Goal: Transaction & Acquisition: Book appointment/travel/reservation

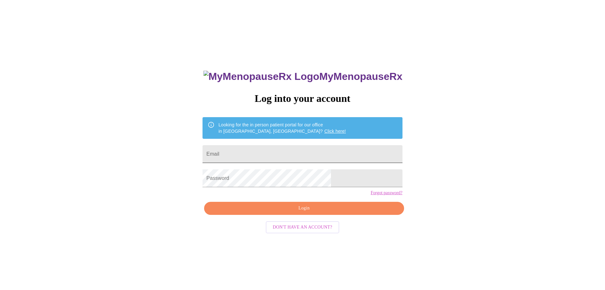
click at [253, 153] on input "Email" at bounding box center [303, 154] width 200 height 18
click at [253, 154] on input "Email" at bounding box center [303, 154] width 200 height 18
type input "willikim73@yahoo.com"
click at [308, 212] on span "Login" at bounding box center [303, 208] width 185 height 8
click at [371, 195] on link "Forgot password?" at bounding box center [387, 192] width 32 height 5
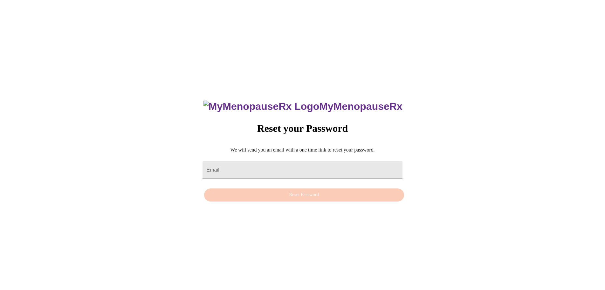
click at [260, 163] on input "Email" at bounding box center [303, 170] width 200 height 18
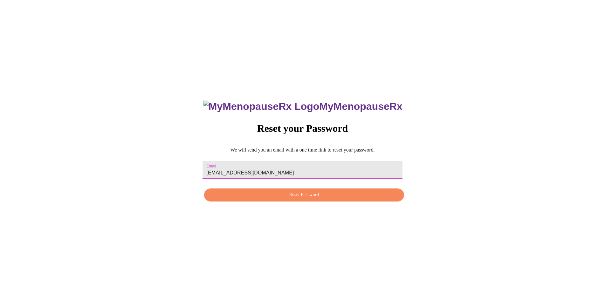
type input "willikim73@yahoo.com"
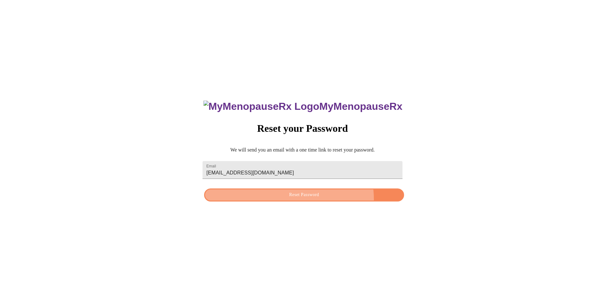
click at [310, 199] on span "Reset Password" at bounding box center [303, 195] width 185 height 8
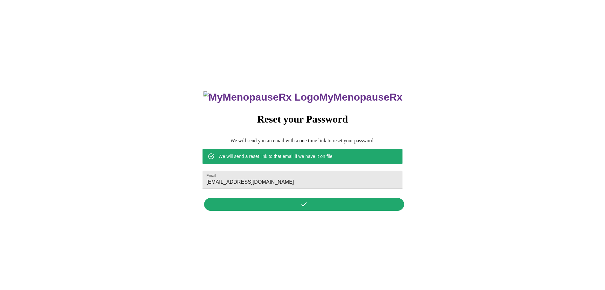
click at [301, 207] on div "MyMenopauseRx Reset your Password We will send you an email with a one time lin…" at bounding box center [302, 147] width 212 height 132
click at [301, 201] on div "MyMenopauseRx Reset your Password We will send you an email with a one time lin…" at bounding box center [302, 147] width 212 height 132
click at [284, 176] on input "willikim73@yahoo.com" at bounding box center [303, 179] width 200 height 18
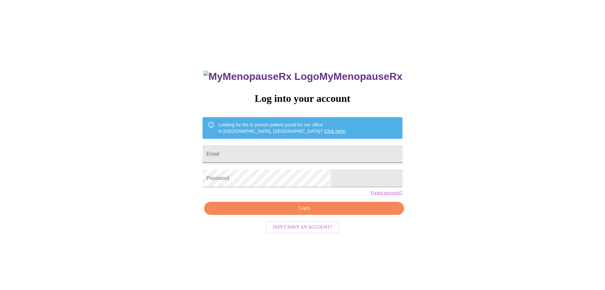
click at [291, 153] on input "Email" at bounding box center [303, 154] width 200 height 18
type input "willikim73@yahoo.com"
click at [304, 212] on span "Login" at bounding box center [303, 208] width 185 height 8
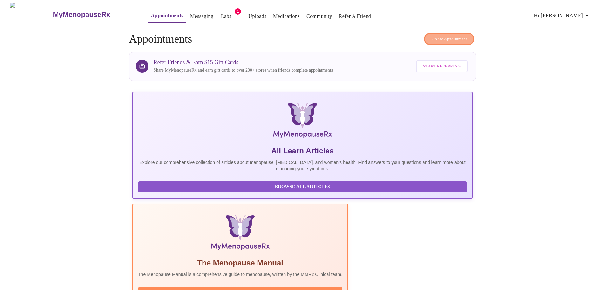
click at [447, 35] on span "Create Appointment" at bounding box center [450, 38] width 36 height 7
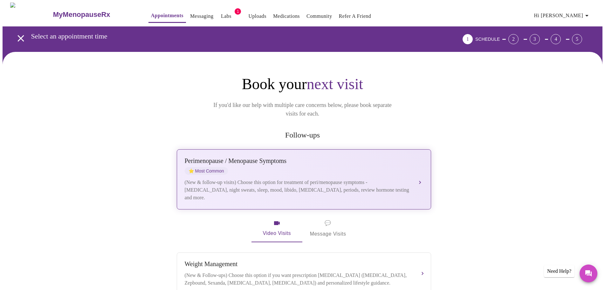
click at [369, 179] on div "(New & follow-up visits) Choose this option for treatment of peri/menopause sym…" at bounding box center [298, 189] width 226 height 23
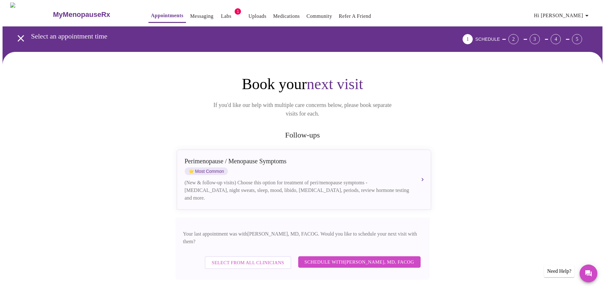
click at [340, 258] on span "Schedule with Dr. Heather Krantz, MD, FACOG" at bounding box center [360, 262] width 110 height 8
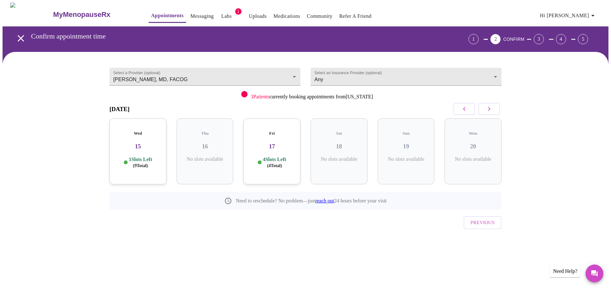
click at [274, 143] on h3 "17" at bounding box center [271, 146] width 47 height 7
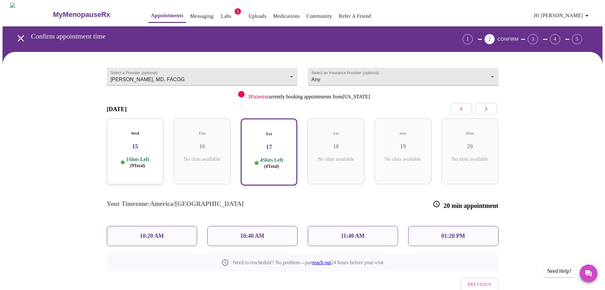
click at [467, 226] on div "01:20 PM" at bounding box center [453, 236] width 90 height 20
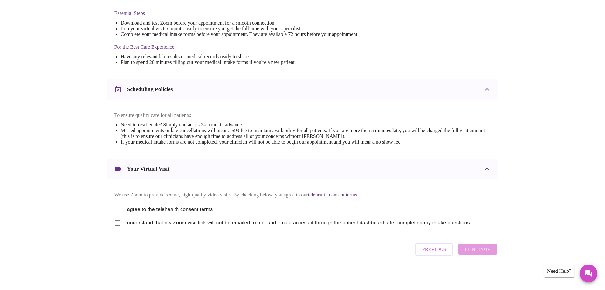
scroll to position [171, 0]
click at [115, 205] on input "I agree to the telehealth consent terms" at bounding box center [117, 209] width 13 height 13
checkbox input "true"
click at [119, 224] on input "I understand that my Zoom visit link will not be emailed to me, and I must acce…" at bounding box center [117, 222] width 13 height 13
checkbox input "true"
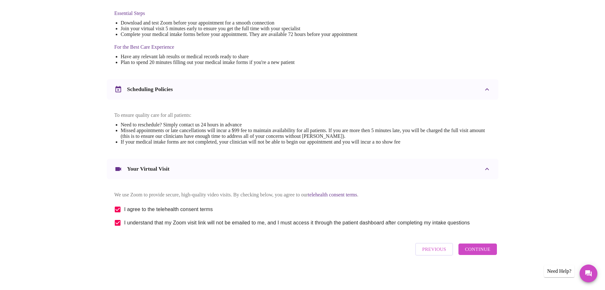
click at [481, 253] on span "Continue" at bounding box center [477, 249] width 25 height 8
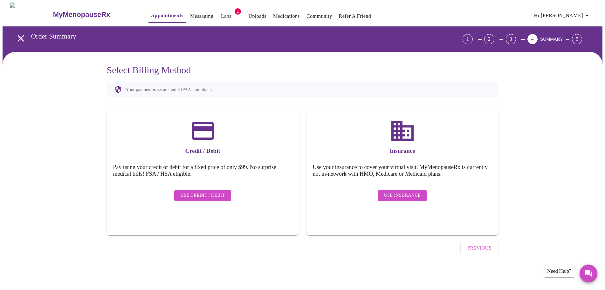
scroll to position [0, 0]
click at [212, 191] on span "Use Credit / Debit" at bounding box center [205, 195] width 45 height 8
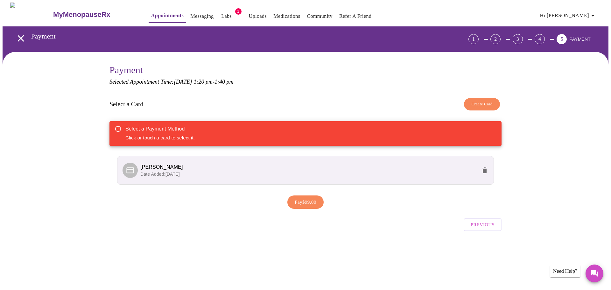
click at [188, 137] on div "Select a Payment Method Click or touch a card to select it." at bounding box center [159, 133] width 69 height 21
click at [170, 175] on span "Date Added: 08-15-2025" at bounding box center [159, 173] width 39 height 5
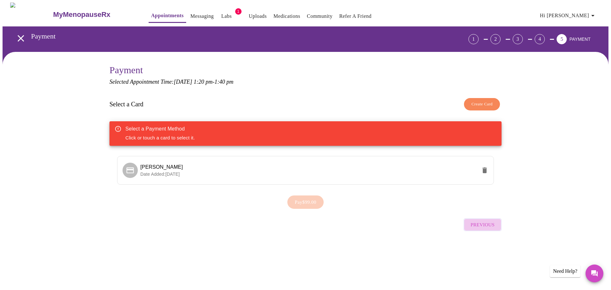
click at [484, 223] on span "Previous" at bounding box center [482, 224] width 24 height 8
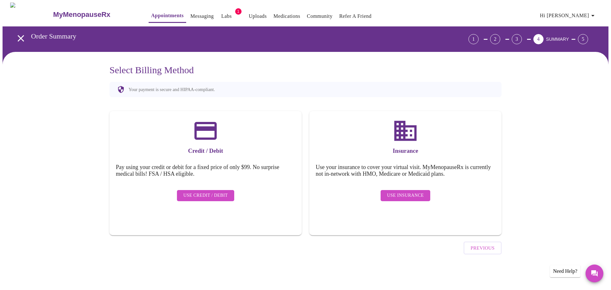
click at [200, 191] on span "Use Credit / Debit" at bounding box center [205, 195] width 45 height 8
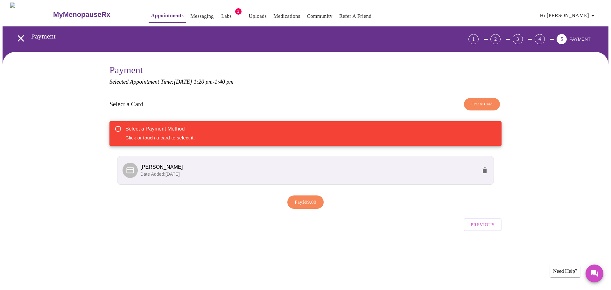
click at [146, 166] on span "Kimberly C Williams" at bounding box center [161, 166] width 43 height 5
click at [160, 167] on span "Kimberly C Williams" at bounding box center [161, 166] width 43 height 5
click at [303, 200] on span "Pay $99.00" at bounding box center [305, 202] width 22 height 8
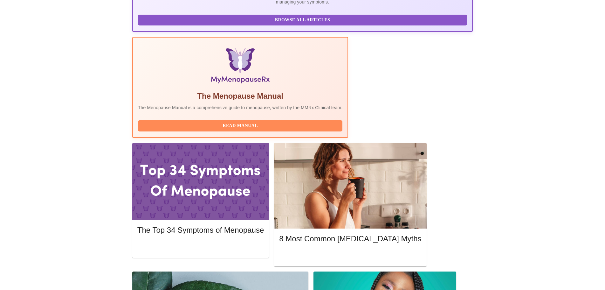
scroll to position [176, 0]
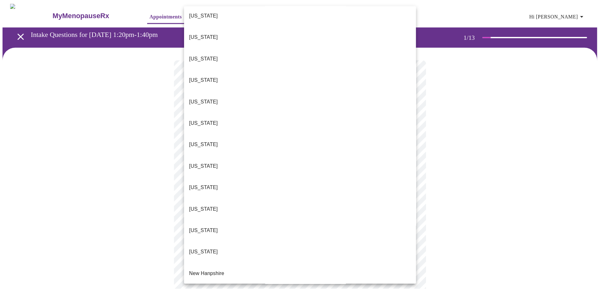
scroll to position [445, 0]
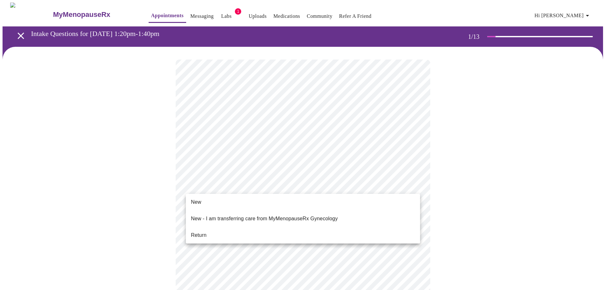
click at [201, 229] on li "Return" at bounding box center [303, 234] width 234 height 11
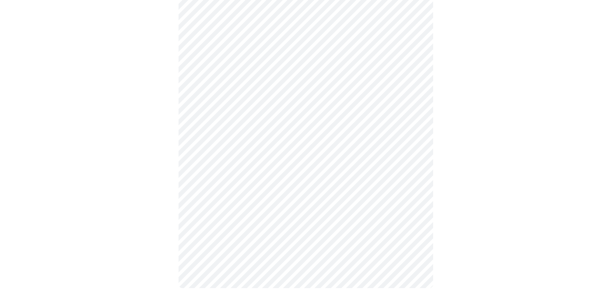
scroll to position [0, 0]
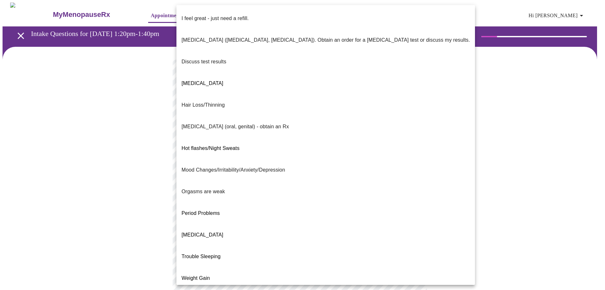
click at [308, 129] on body "MyMenopauseRx Appointments Messaging Labs 1 Uploads Medications Community Refer…" at bounding box center [303, 223] width 600 height 441
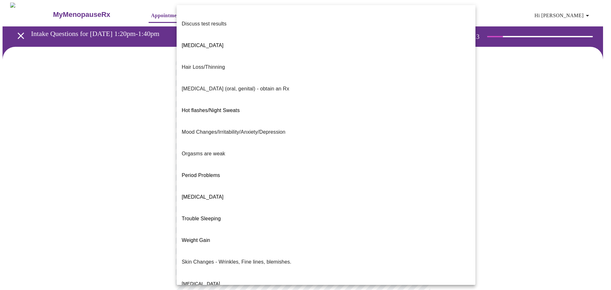
scroll to position [40, 0]
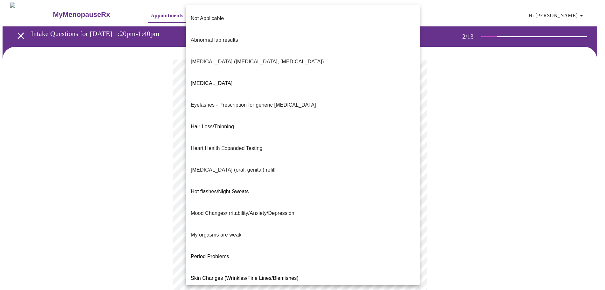
click at [246, 184] on body "MyMenopauseRx Appointments Messaging Labs 1 Uploads Medications Community Refer…" at bounding box center [303, 222] width 600 height 438
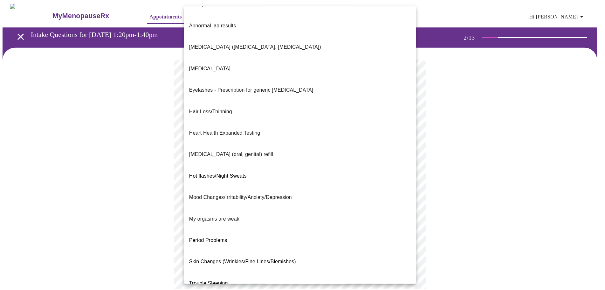
scroll to position [23, 0]
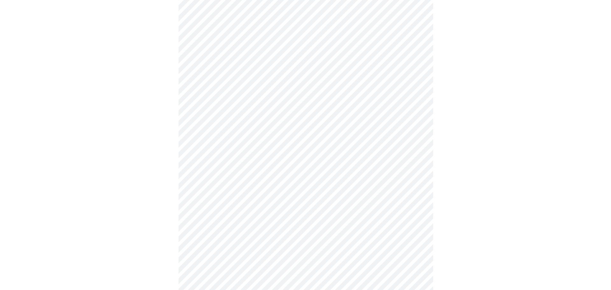
scroll to position [144, 0]
click at [216, 106] on body "MyMenopauseRx Appointments Messaging Labs 1 Uploads Medications Community Refer…" at bounding box center [303, 75] width 600 height 434
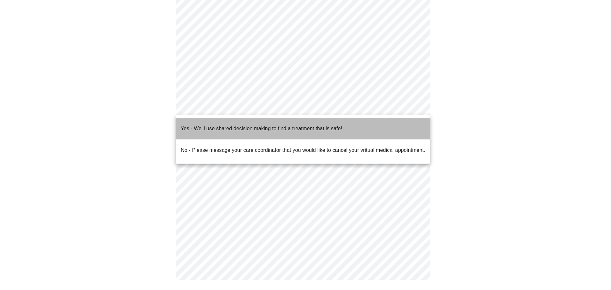
click at [216, 125] on p "Yes - We'll use shared decision making to find a treatment that is safe!" at bounding box center [261, 129] width 161 height 8
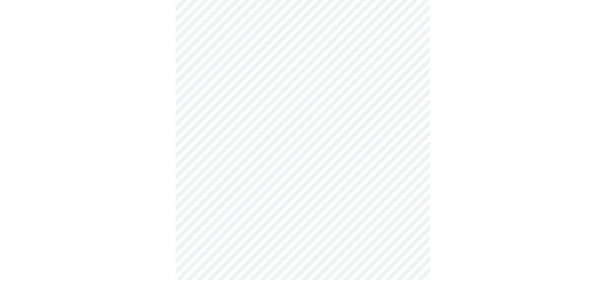
scroll to position [0, 0]
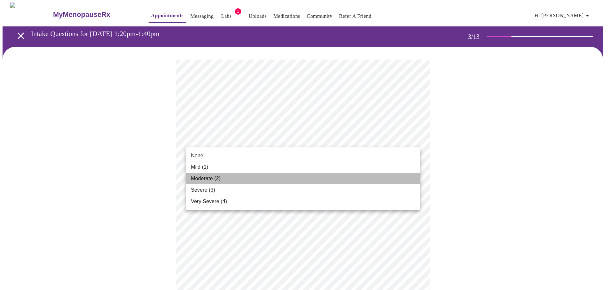
click at [198, 180] on span "Moderate (2)" at bounding box center [206, 179] width 30 height 8
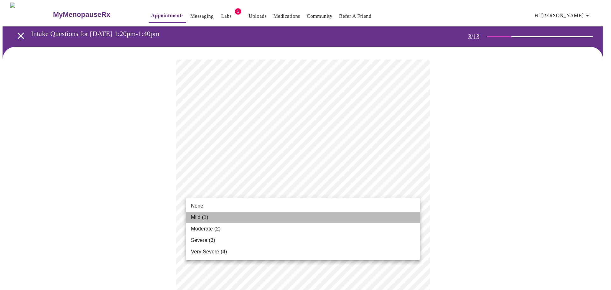
click at [208, 217] on span "Mild (1)" at bounding box center [199, 217] width 17 height 8
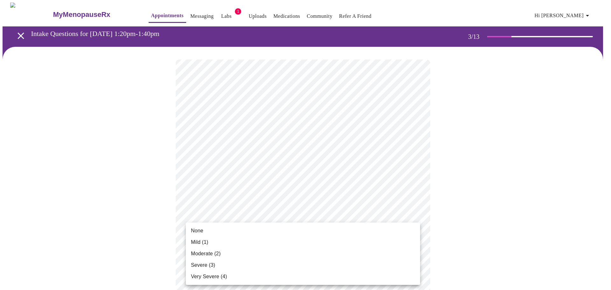
click at [268, 237] on li "Mild (1)" at bounding box center [303, 241] width 234 height 11
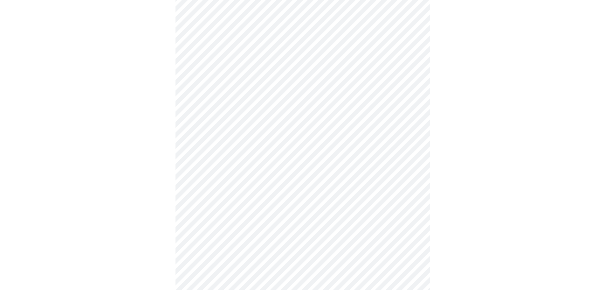
scroll to position [127, 0]
click at [302, 163] on body "MyMenopauseRx Appointments Messaging Labs 1 Uploads Medications Community Refer…" at bounding box center [306, 284] width 606 height 819
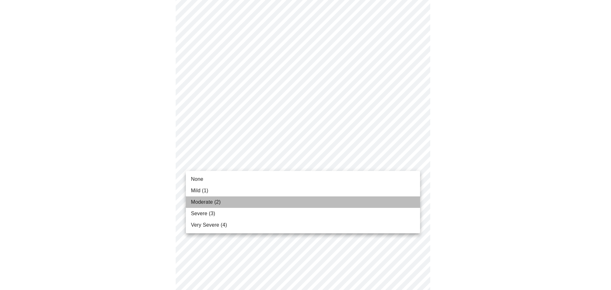
click at [202, 202] on span "Moderate (2)" at bounding box center [206, 202] width 30 height 8
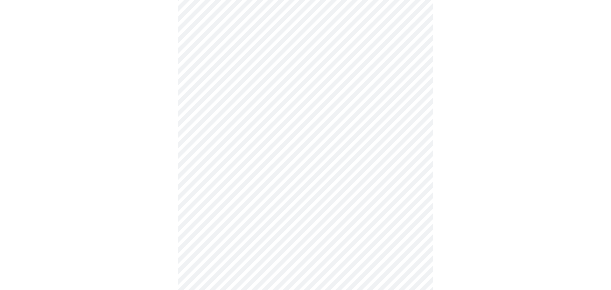
click at [291, 202] on body "MyMenopauseRx Appointments Messaging Labs 1 Uploads Medications Community Refer…" at bounding box center [306, 280] width 606 height 810
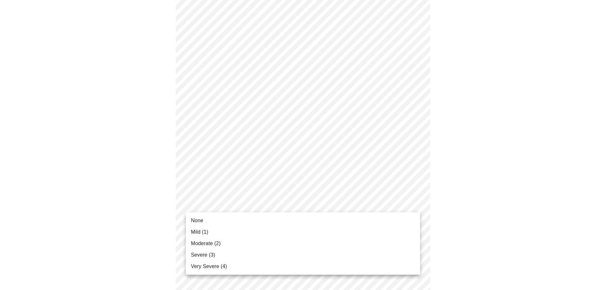
click at [205, 230] on span "Mild (1)" at bounding box center [199, 232] width 17 height 8
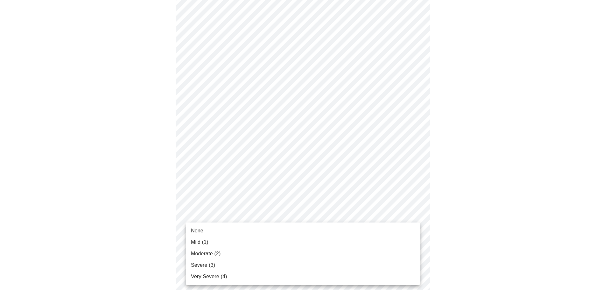
click at [249, 239] on body "MyMenopauseRx Appointments Messaging Labs 1 Uploads Medications Community Refer…" at bounding box center [306, 275] width 606 height 801
click at [192, 242] on span "Mild (1)" at bounding box center [199, 242] width 17 height 8
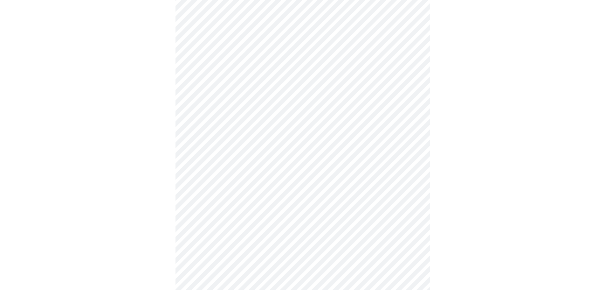
scroll to position [350, 0]
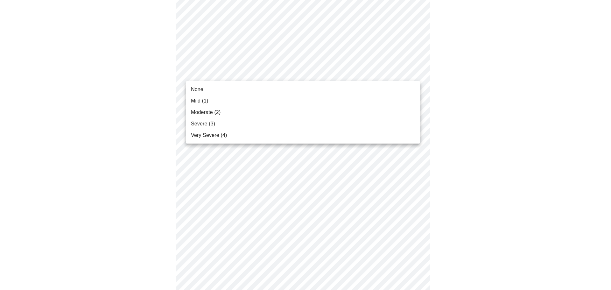
click at [248, 69] on body "MyMenopauseRx Appointments Messaging Labs 1 Uploads Medications Community Refer…" at bounding box center [306, 49] width 606 height 793
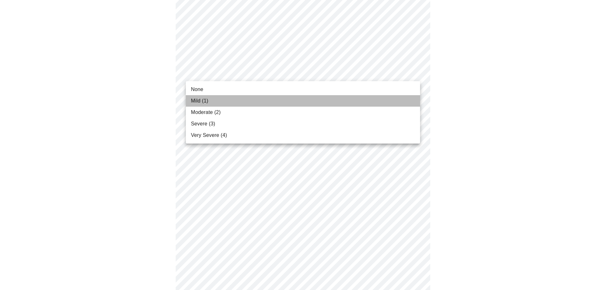
click at [200, 100] on span "Mild (1)" at bounding box center [199, 101] width 17 height 8
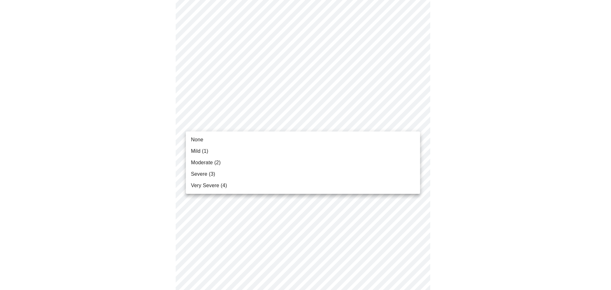
click at [269, 121] on body "MyMenopauseRx Appointments Messaging Labs 1 Uploads Medications Community Refer…" at bounding box center [306, 45] width 606 height 784
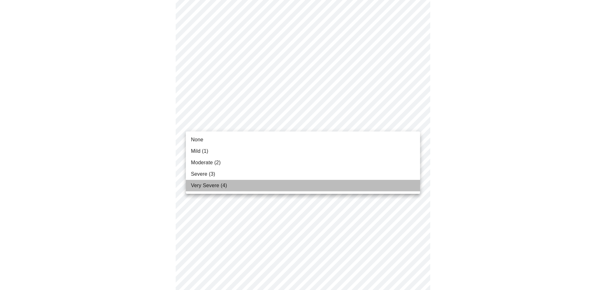
click at [203, 184] on span "Very Severe (4)" at bounding box center [209, 186] width 36 height 8
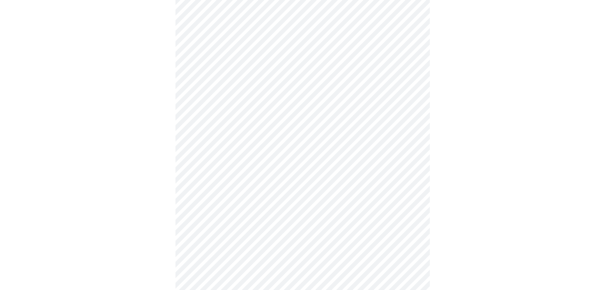
scroll to position [413, 0]
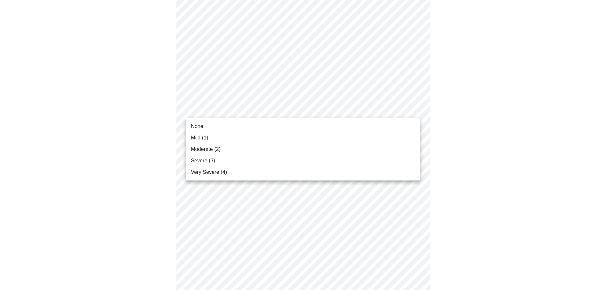
click at [199, 145] on span "Moderate (2)" at bounding box center [206, 149] width 30 height 8
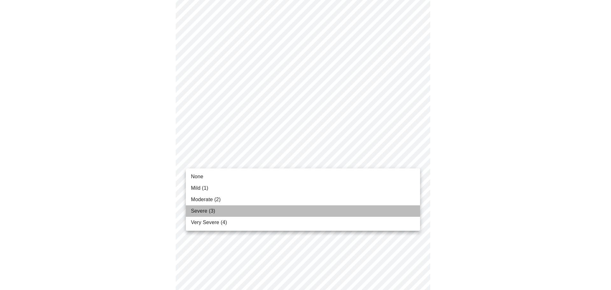
click at [204, 212] on span "Severe (3)" at bounding box center [203, 211] width 24 height 8
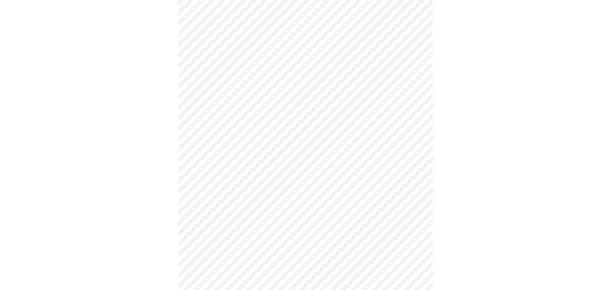
scroll to position [467, 0]
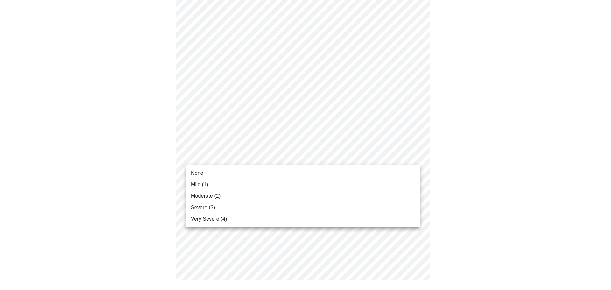
click at [200, 210] on span "Severe (3)" at bounding box center [203, 208] width 24 height 8
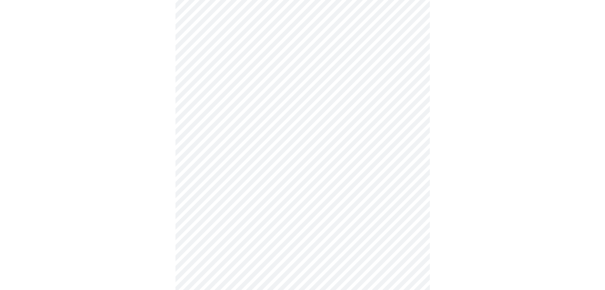
scroll to position [254, 0]
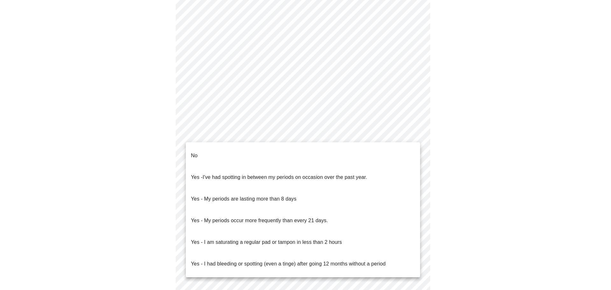
click at [230, 132] on body "MyMenopauseRx Appointments Messaging Labs 1 Uploads Medications Community Refer…" at bounding box center [306, 62] width 606 height 628
click at [200, 148] on li "No" at bounding box center [303, 156] width 234 height 22
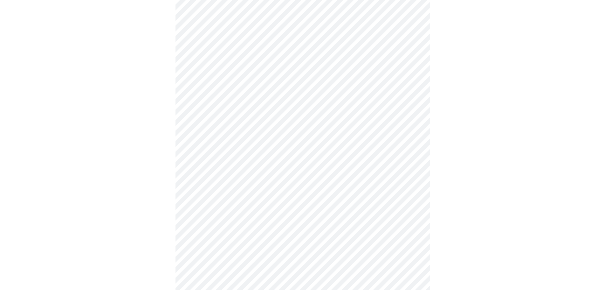
click at [265, 183] on body "MyMenopauseRx Appointments Messaging Labs 1 Uploads Medications Community Refer…" at bounding box center [303, 60] width 600 height 624
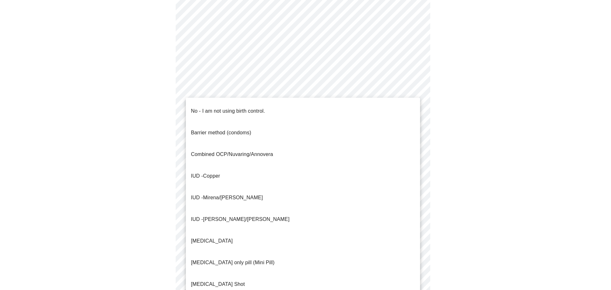
click at [204, 107] on p "No - I am not using birth control." at bounding box center [228, 111] width 74 height 8
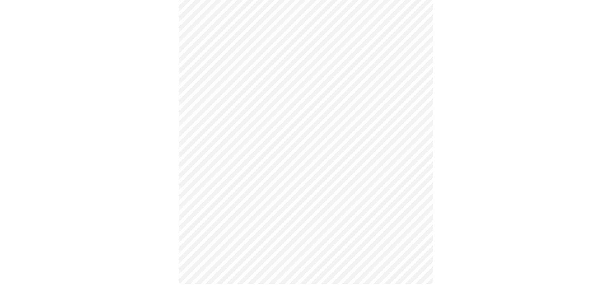
scroll to position [330, 0]
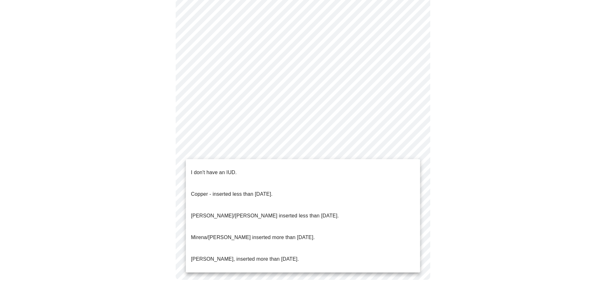
click at [216, 169] on p "I don't have an IUD." at bounding box center [214, 173] width 46 height 8
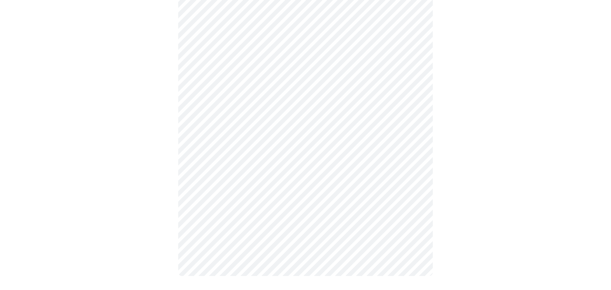
scroll to position [327, 0]
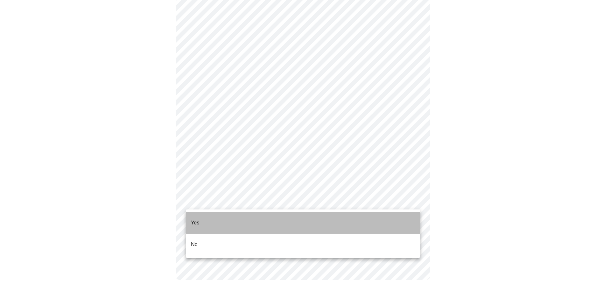
click at [201, 214] on li "Yes" at bounding box center [303, 223] width 234 height 22
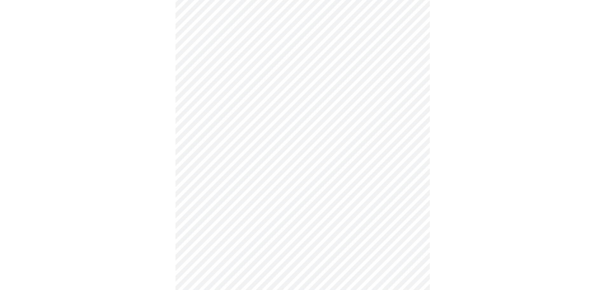
scroll to position [127, 0]
click at [223, 90] on body "MyMenopauseRx Appointments Messaging Labs 1 Uploads Medications Community Refer…" at bounding box center [303, 110] width 600 height 470
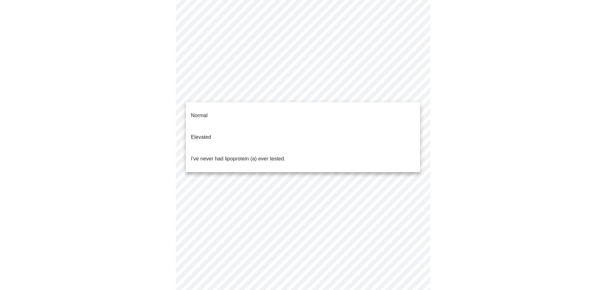
click at [206, 155] on p "I've never had lipoprotein (a) ever tested." at bounding box center [238, 159] width 94 height 8
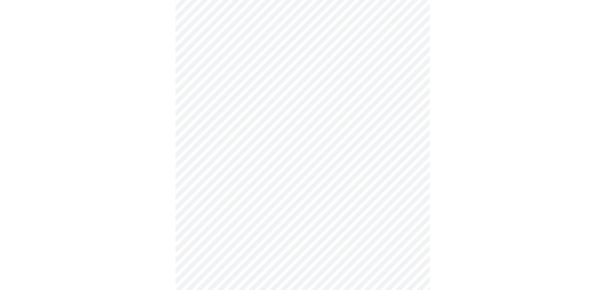
click at [142, 173] on div at bounding box center [303, 131] width 600 height 422
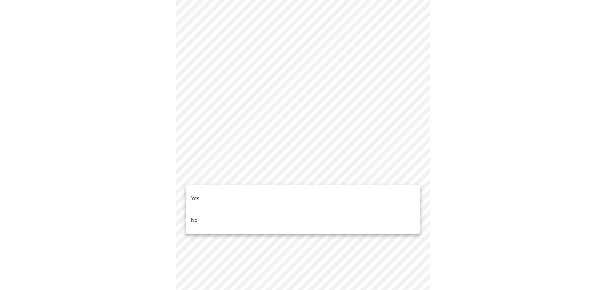
click at [195, 216] on p "No" at bounding box center [194, 220] width 7 height 8
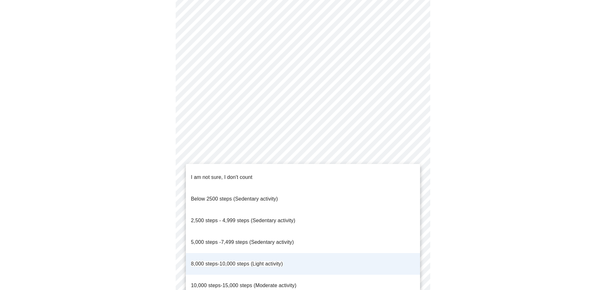
click at [120, 135] on div at bounding box center [305, 145] width 611 height 290
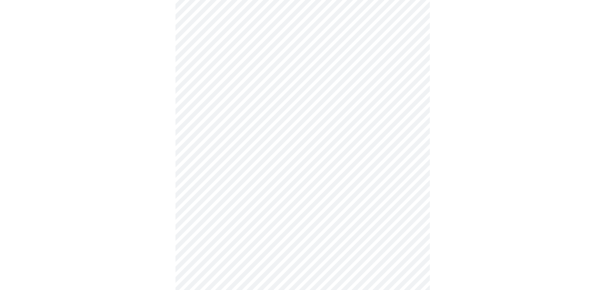
scroll to position [212, 0]
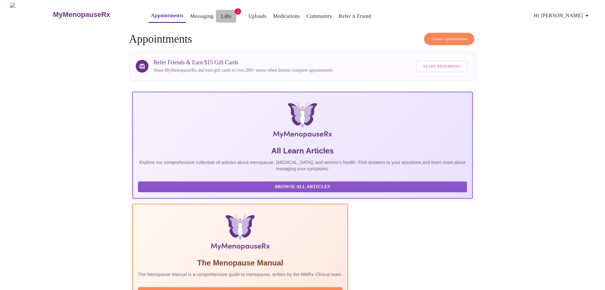
click at [221, 13] on link "Labs" at bounding box center [226, 16] width 10 height 9
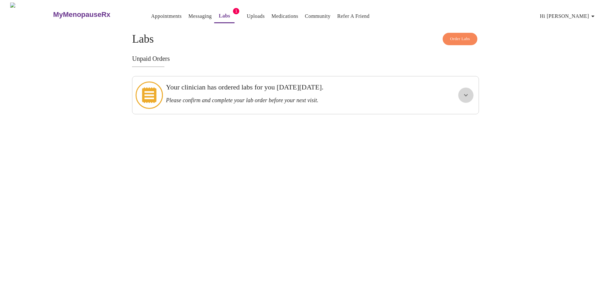
click at [464, 94] on icon "show more" at bounding box center [466, 95] width 4 height 2
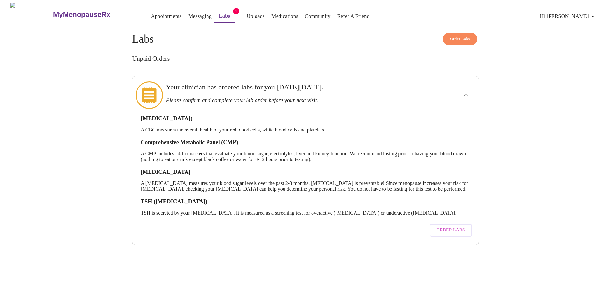
click at [577, 14] on span "Hi [PERSON_NAME]" at bounding box center [568, 16] width 57 height 9
click at [575, 50] on li "Log out" at bounding box center [581, 47] width 29 height 11
